Goal: Transaction & Acquisition: Purchase product/service

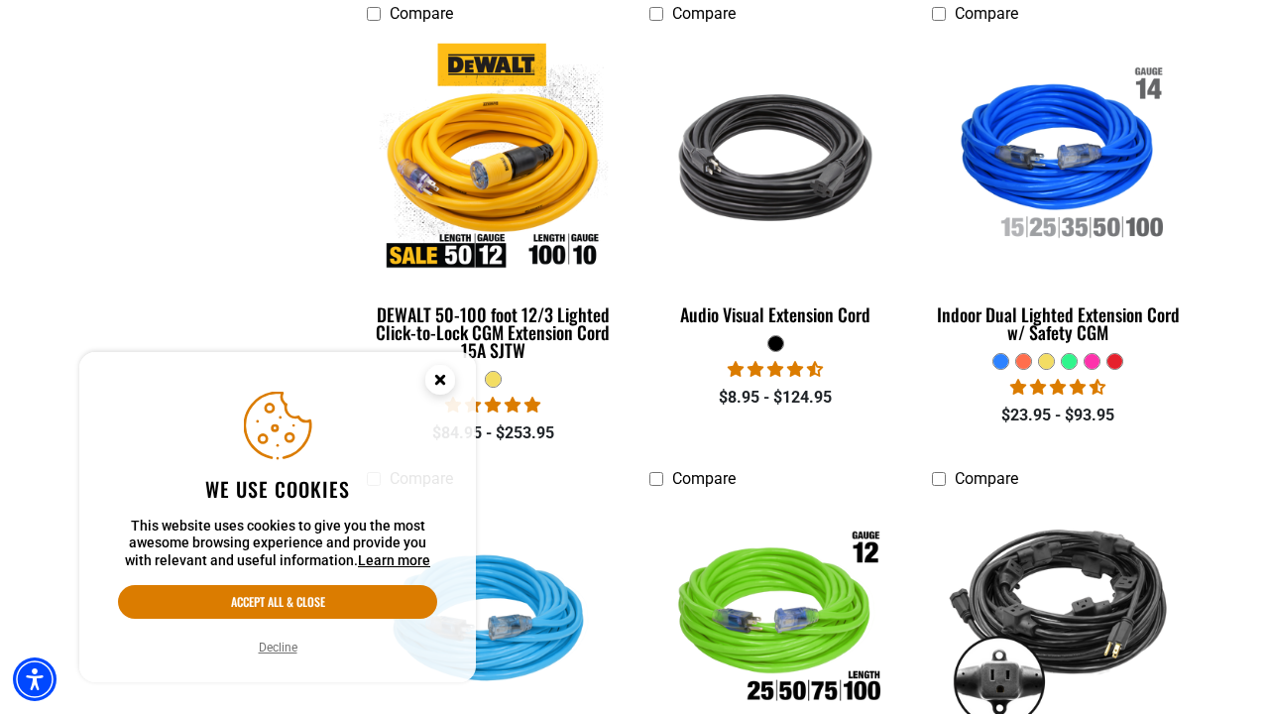
scroll to position [1016, 0]
click at [445, 378] on circle "Close this option" at bounding box center [440, 380] width 30 height 30
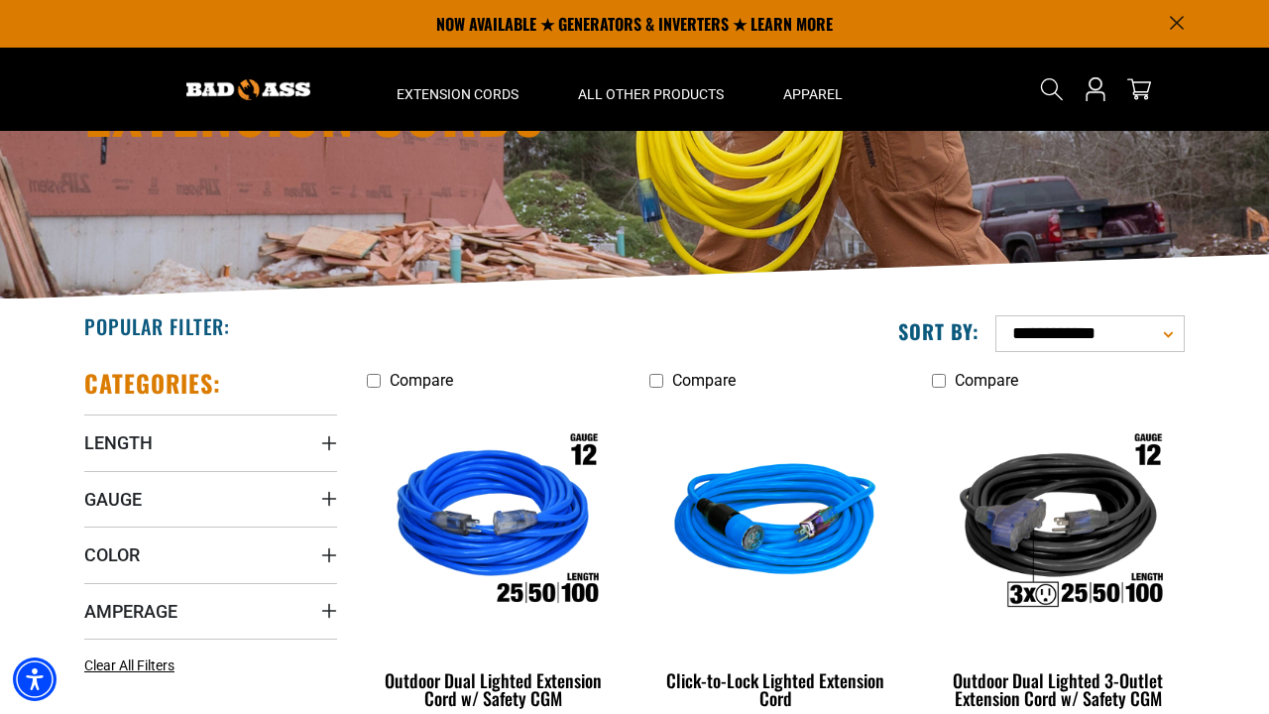
scroll to position [167, 0]
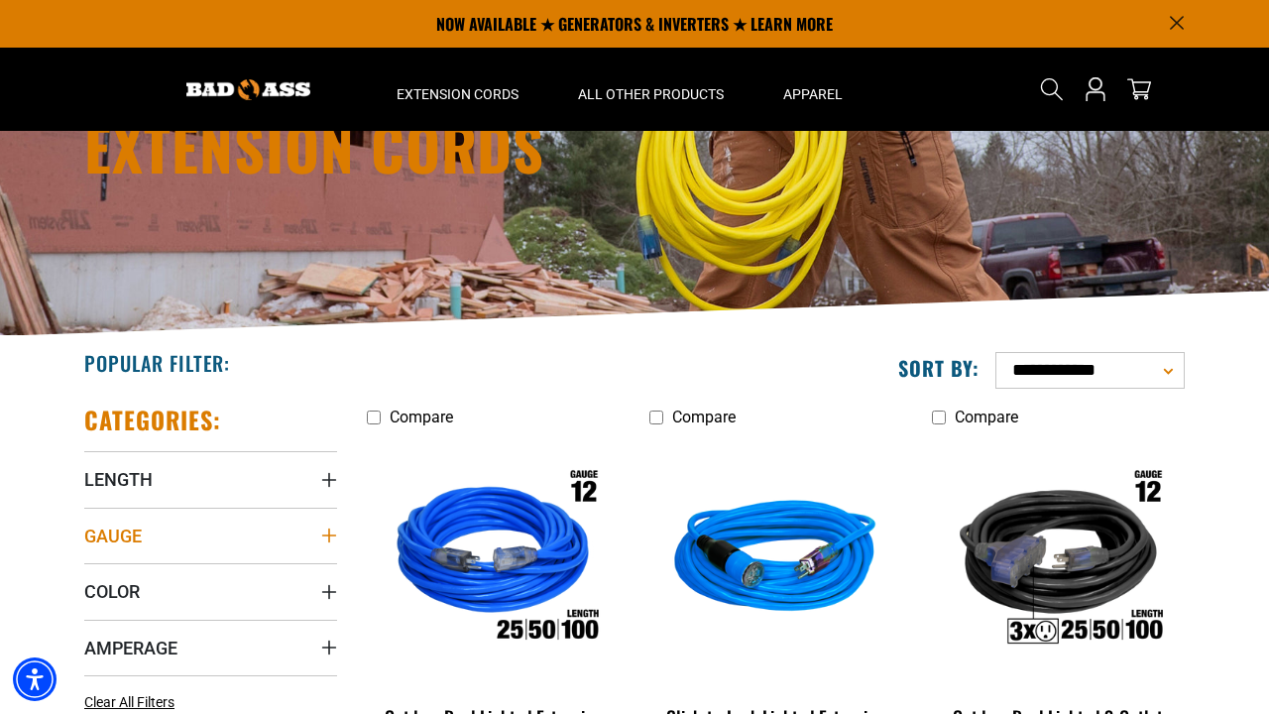
click at [144, 538] on summary "Gauge" at bounding box center [210, 536] width 253 height 56
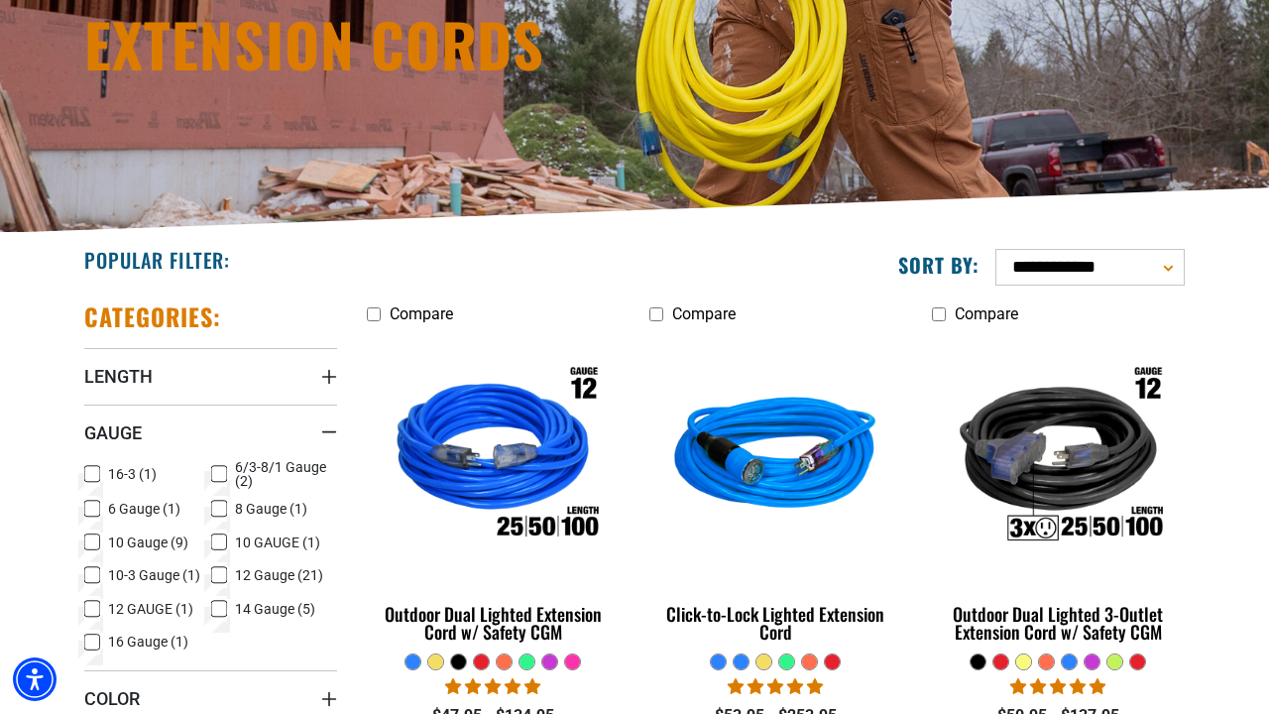
scroll to position [272, 0]
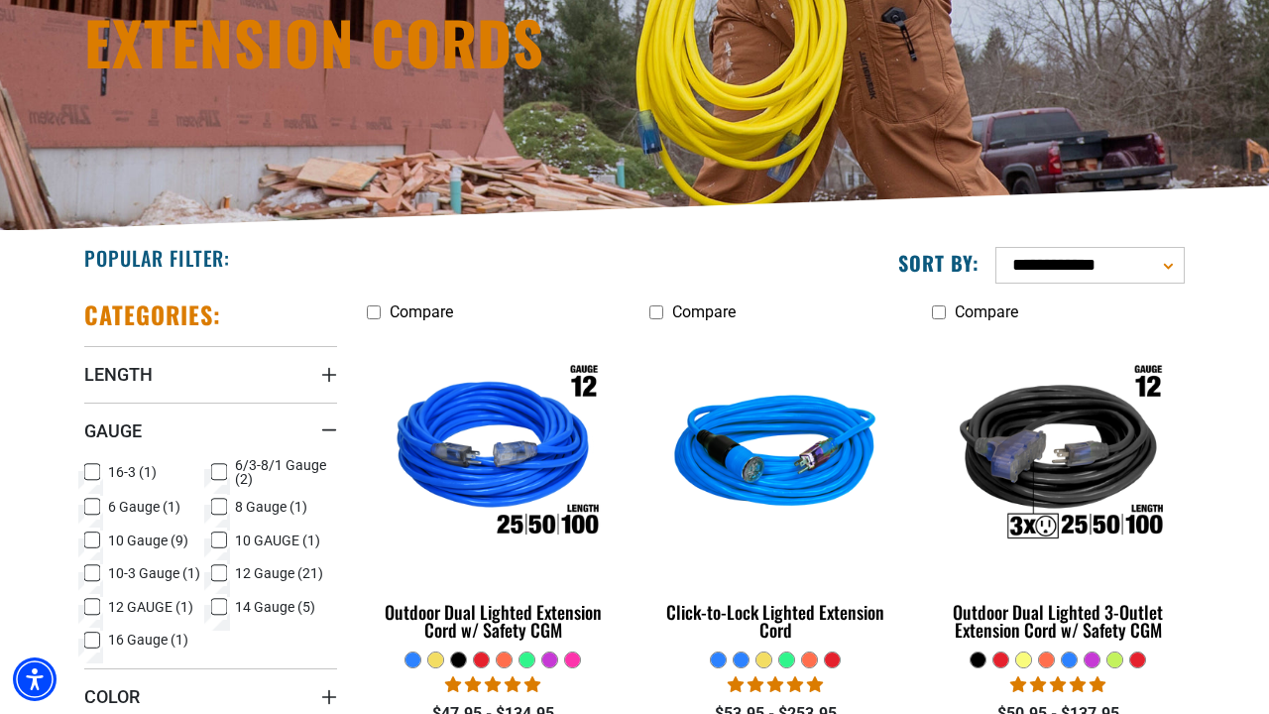
click at [94, 534] on icon at bounding box center [92, 540] width 16 height 26
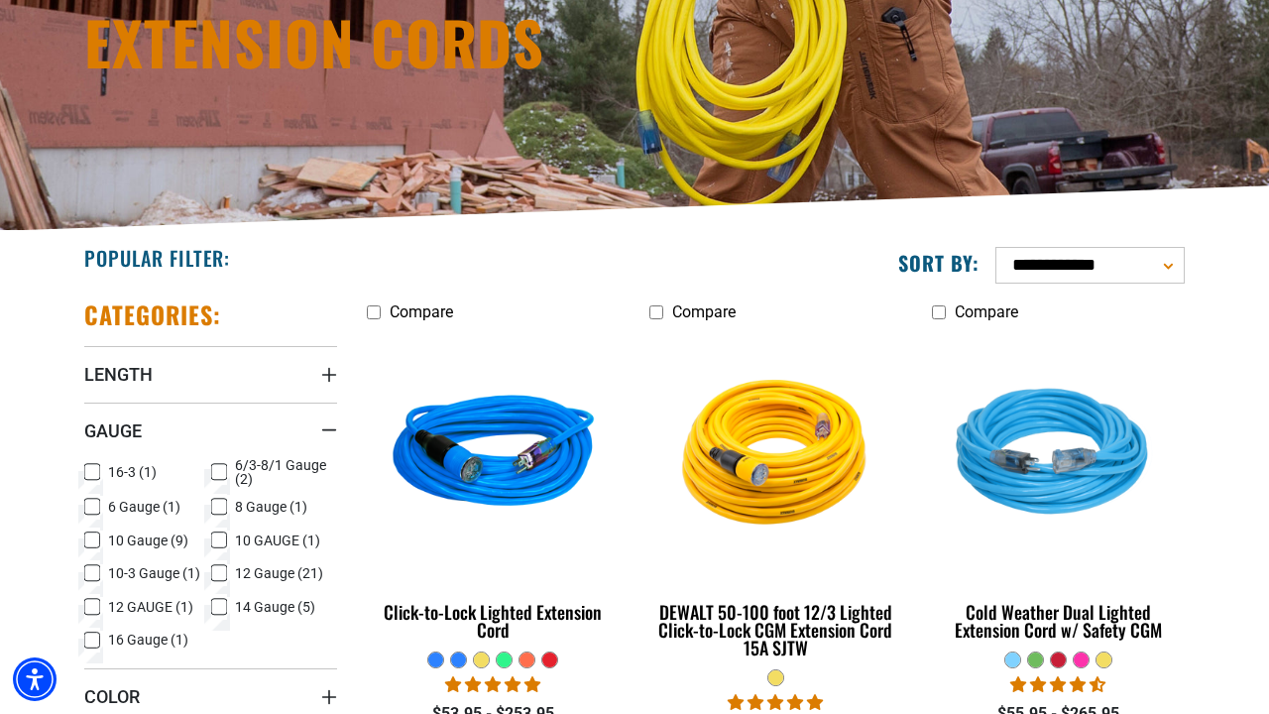
click at [216, 535] on icon at bounding box center [219, 540] width 16 height 26
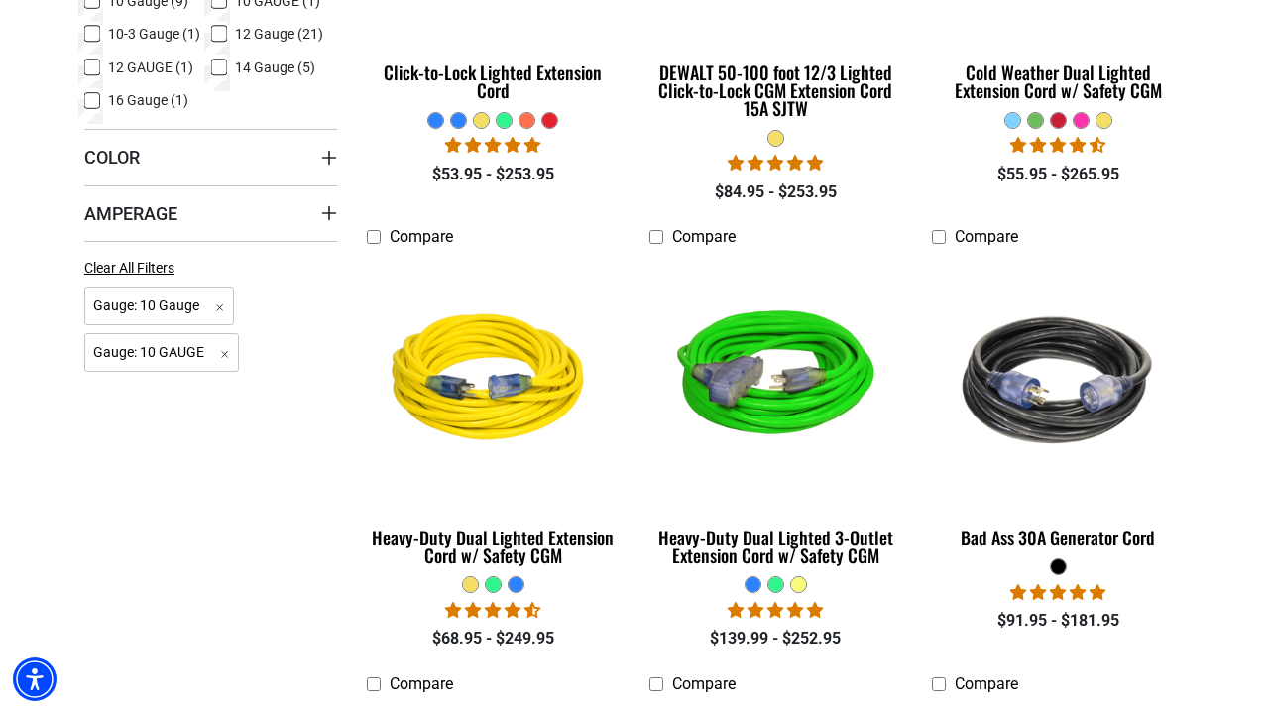
scroll to position [819, 0]
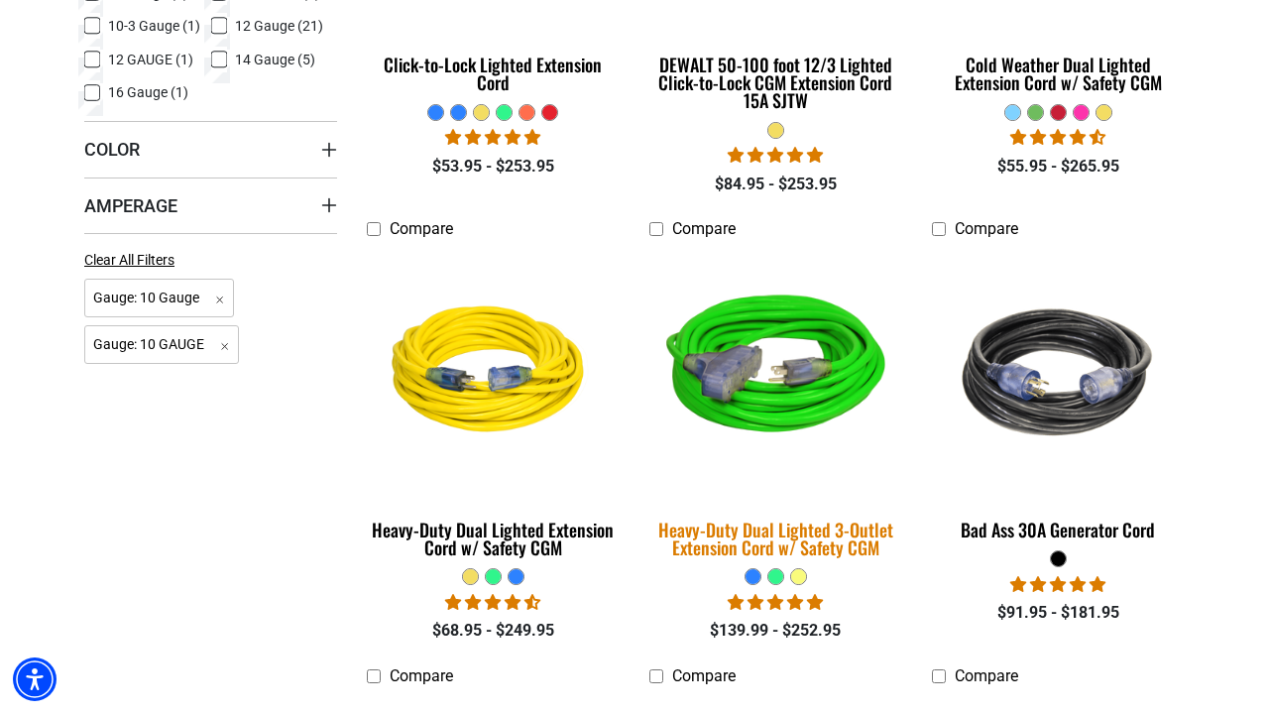
click at [818, 377] on img at bounding box center [776, 373] width 278 height 254
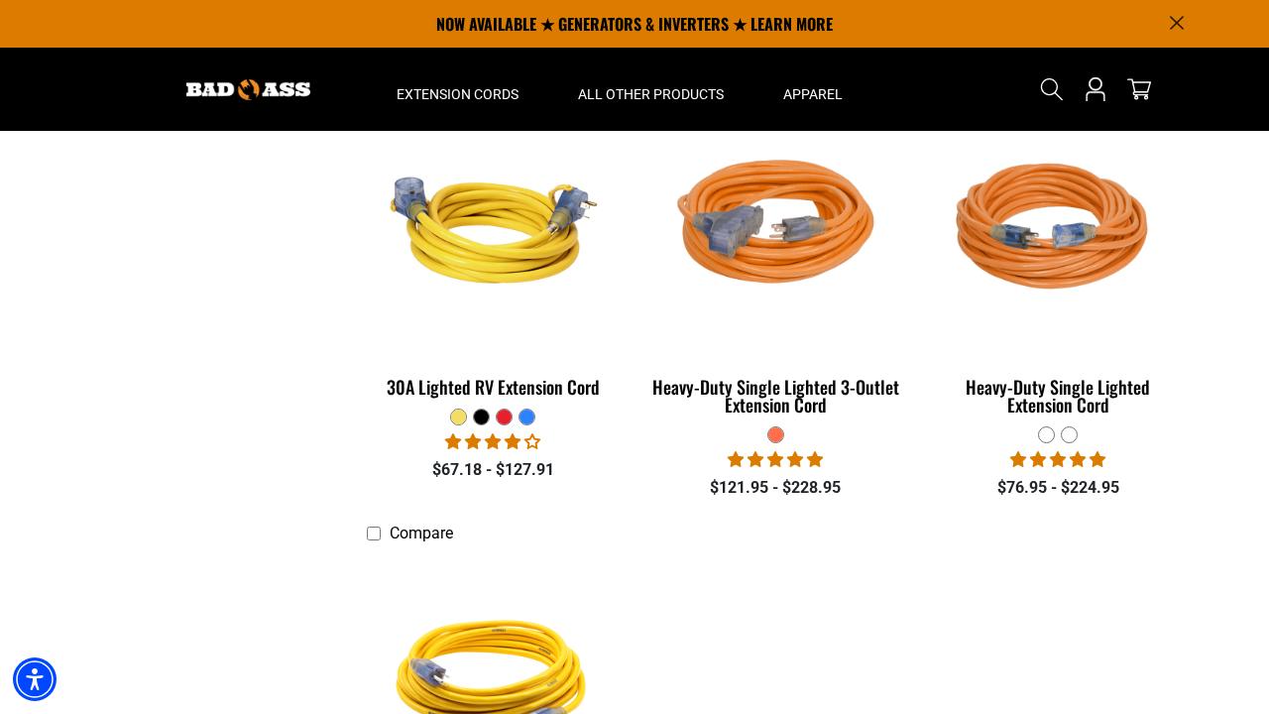
scroll to position [1406, 0]
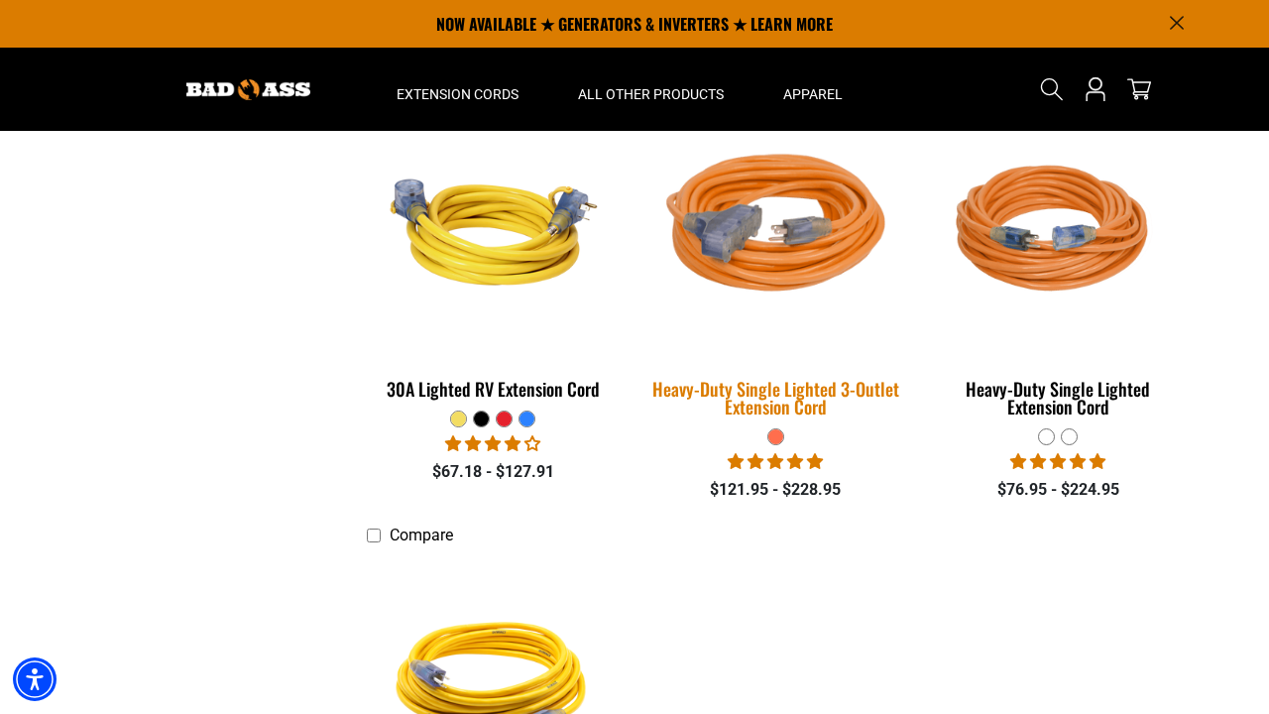
click at [774, 406] on div "Heavy-Duty Single Lighted 3-Outlet Extension Cord" at bounding box center [775, 398] width 253 height 36
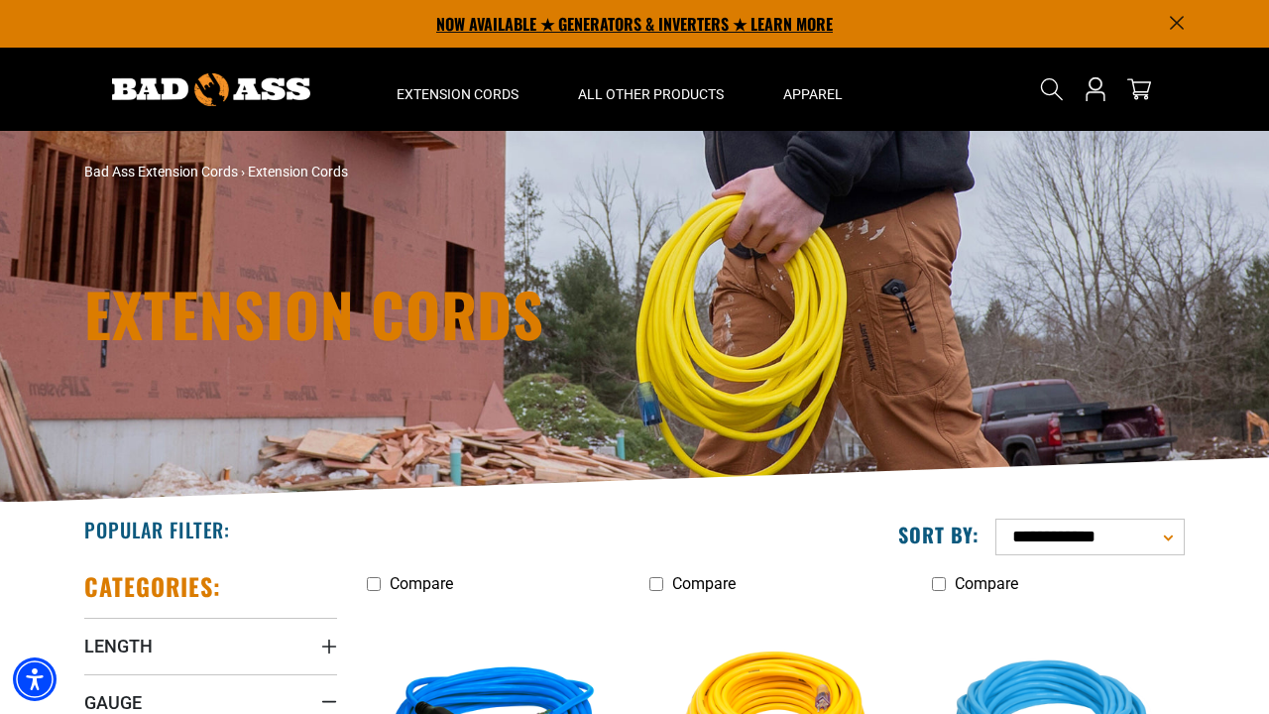
scroll to position [-2, 0]
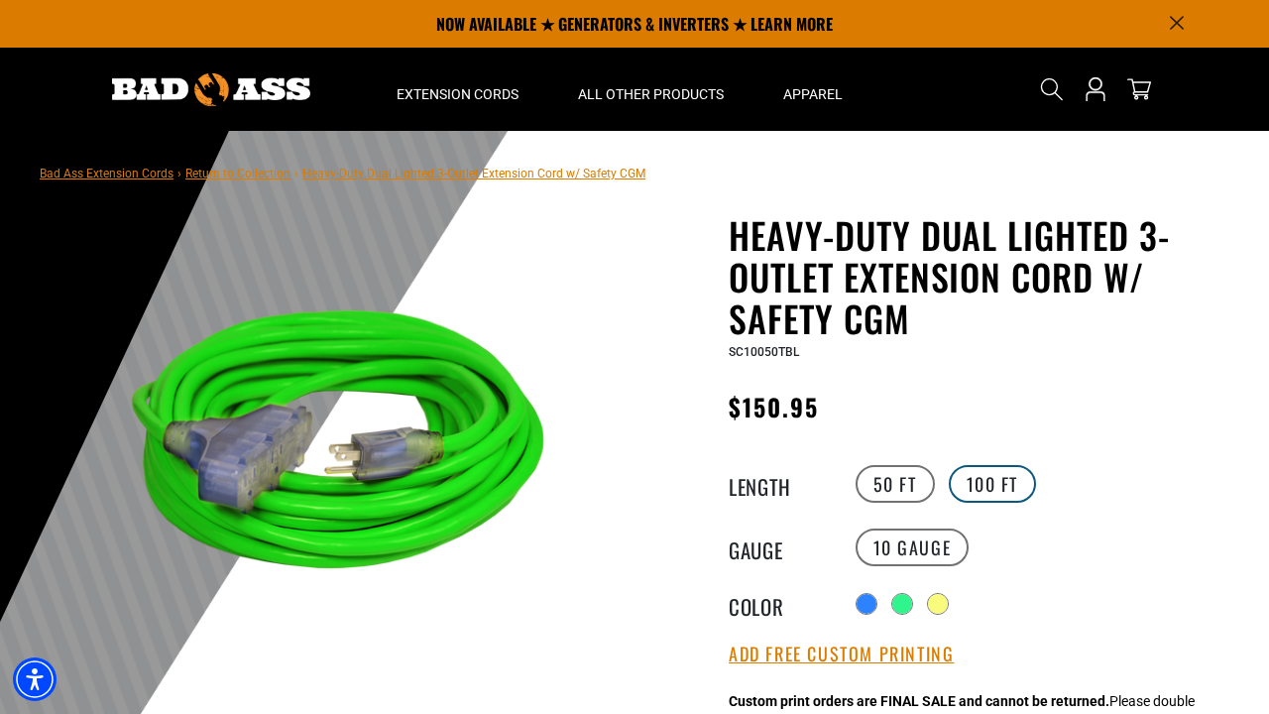
click at [1003, 473] on label "100 FT" at bounding box center [993, 484] width 88 height 38
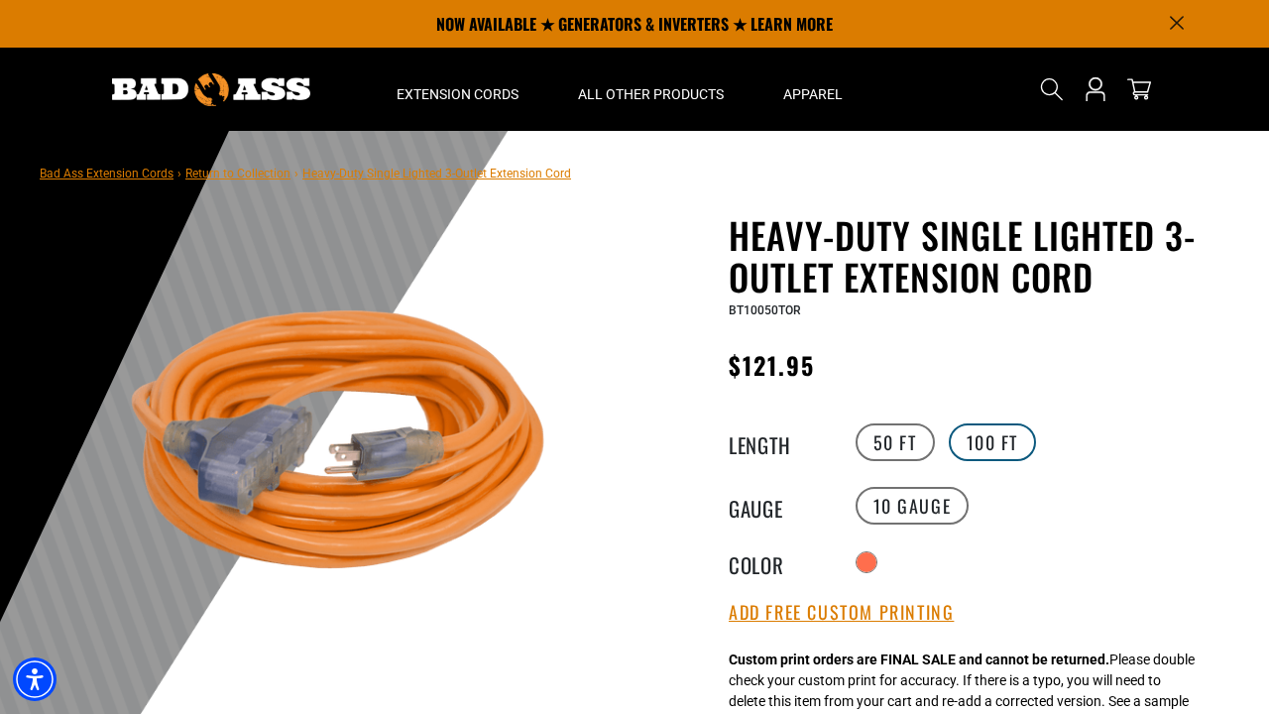
click at [989, 454] on label "100 FT" at bounding box center [993, 442] width 88 height 38
